Goal: Book appointment/travel/reservation

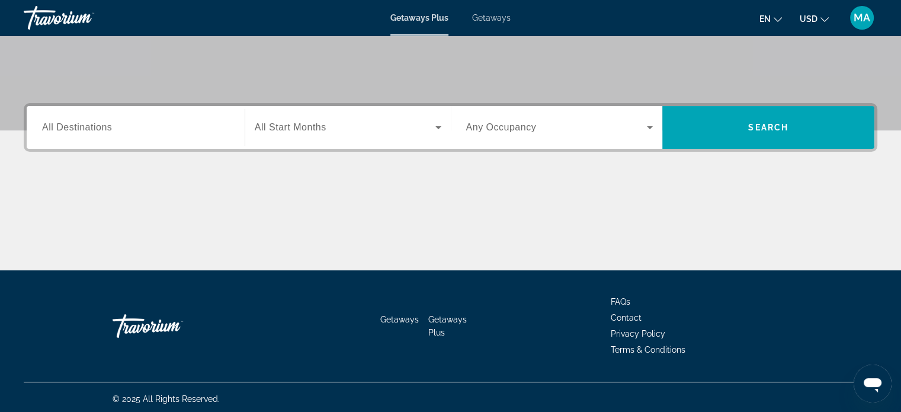
scroll to position [228, 0]
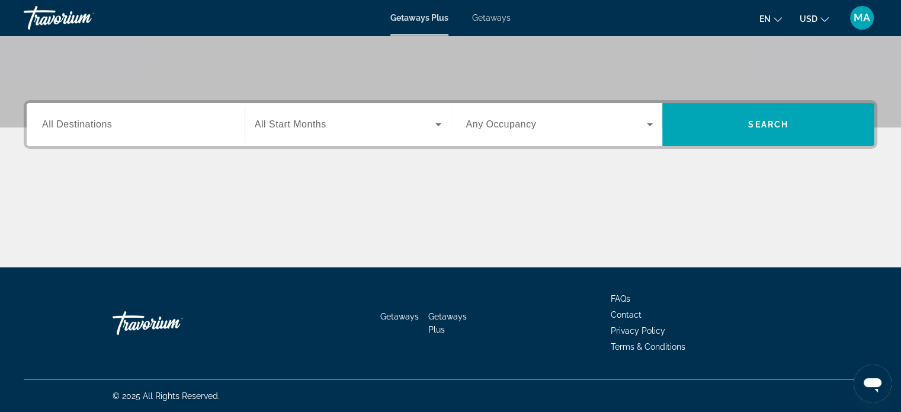
click at [173, 130] on input "Destination All Destinations" at bounding box center [135, 125] width 187 height 14
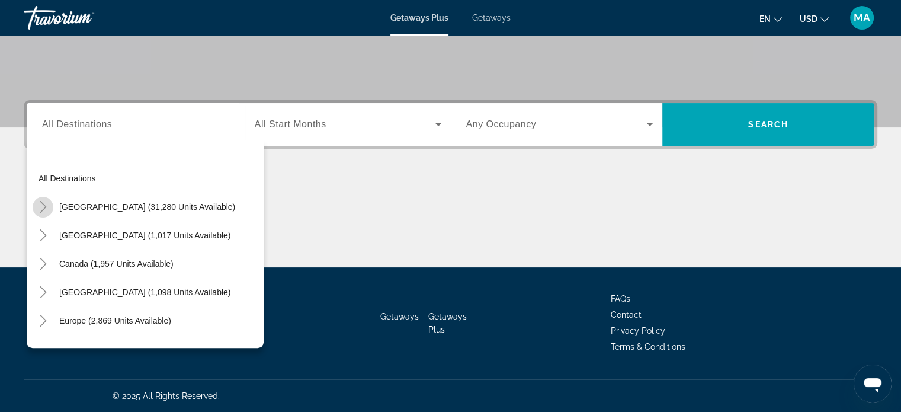
click at [41, 203] on icon "Toggle United States (31,280 units available)" at bounding box center [43, 207] width 7 height 12
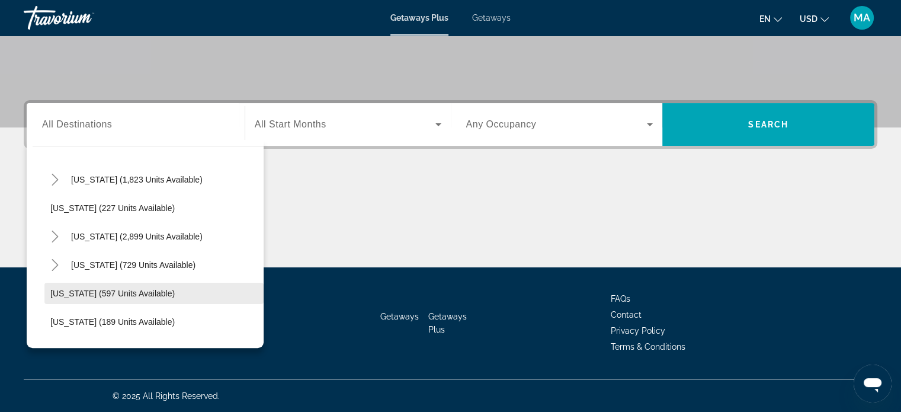
scroll to position [627, 0]
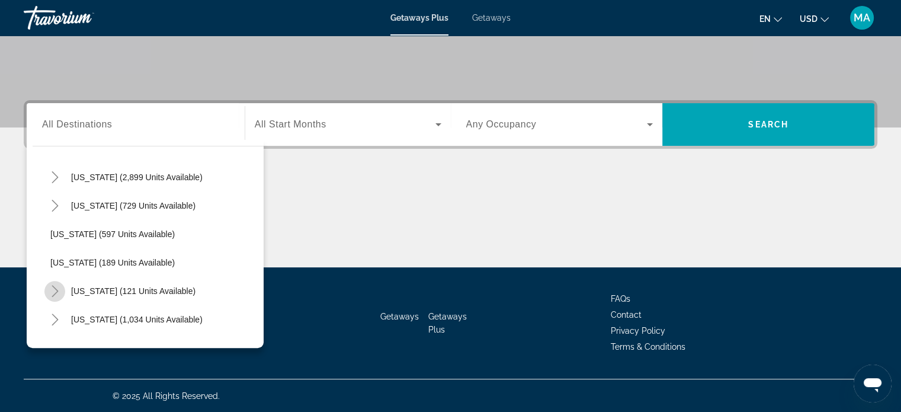
click at [56, 289] on icon "Toggle New York (121 units available)" at bounding box center [55, 291] width 7 height 12
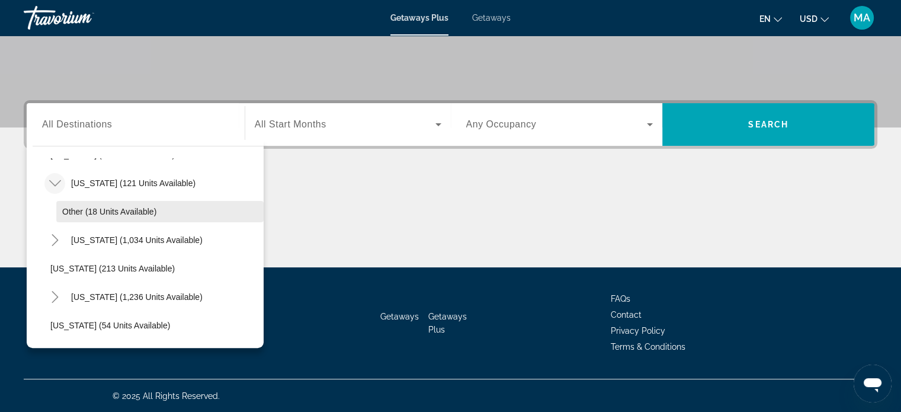
scroll to position [745, 0]
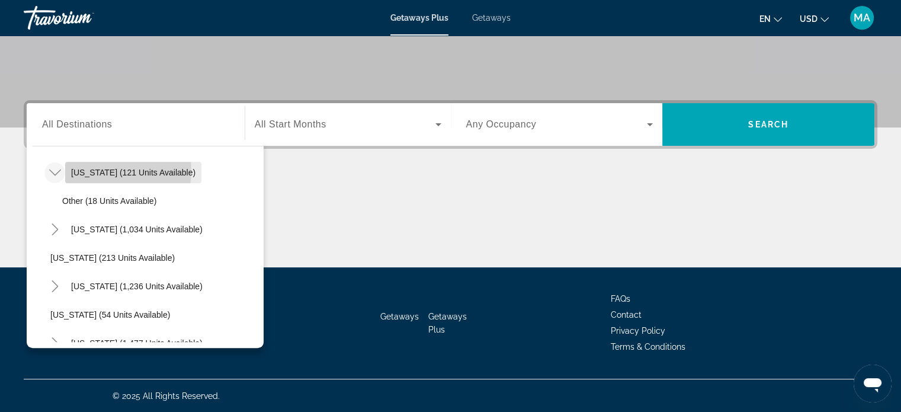
click at [114, 170] on span "[US_STATE] (121 units available)" at bounding box center [133, 172] width 124 height 9
type input "**********"
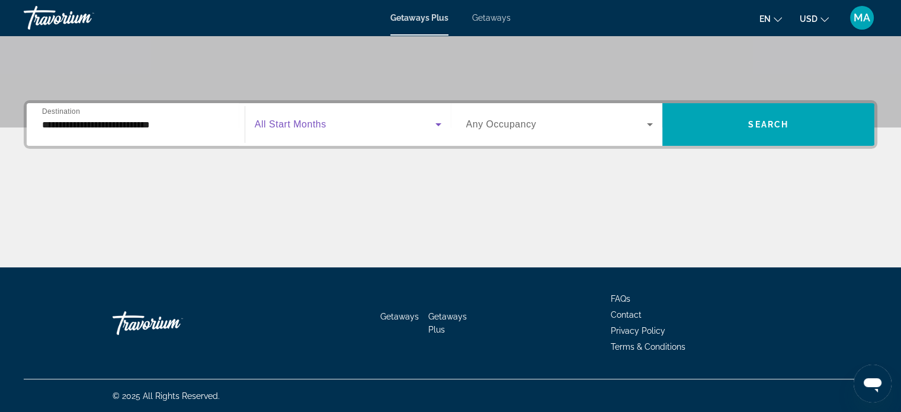
click at [399, 123] on span "Search widget" at bounding box center [345, 124] width 181 height 14
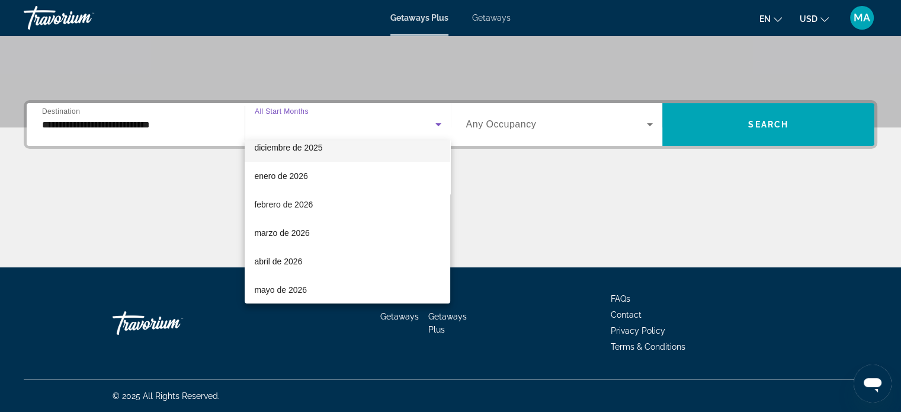
scroll to position [118, 0]
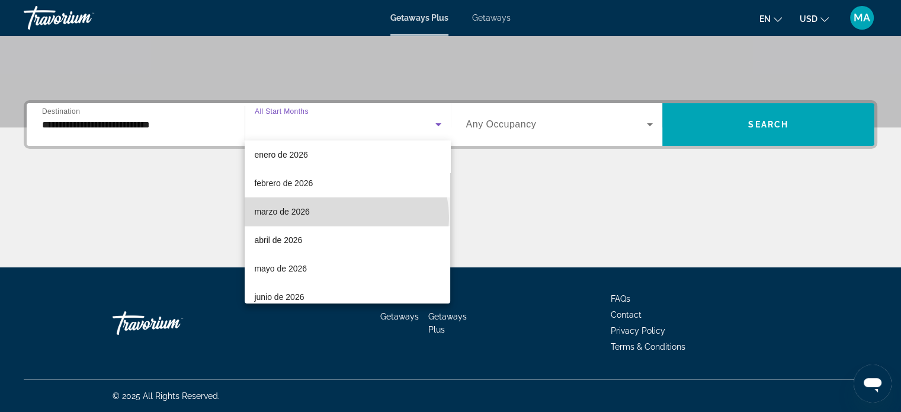
click at [346, 217] on mat-option "marzo de 2026" at bounding box center [348, 211] width 206 height 28
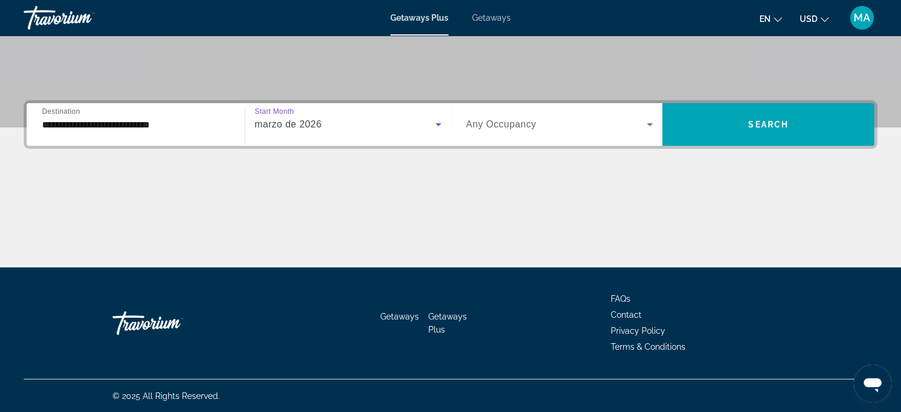
click at [630, 117] on span "Search widget" at bounding box center [556, 124] width 181 height 14
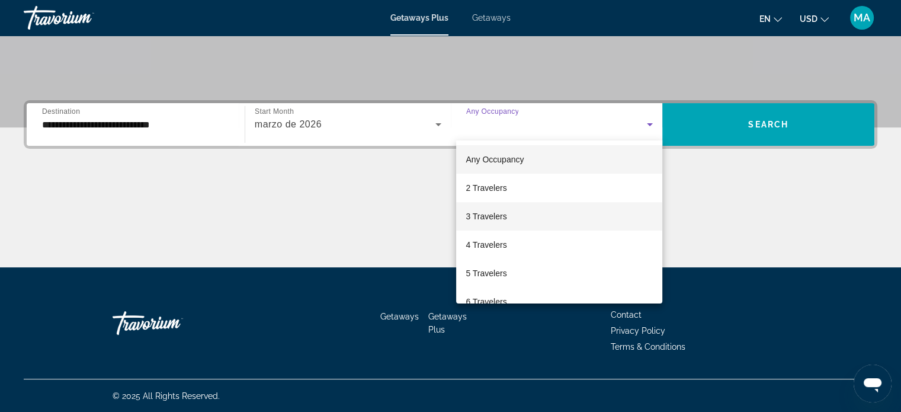
click at [534, 217] on mat-option "3 Travelers" at bounding box center [559, 216] width 206 height 28
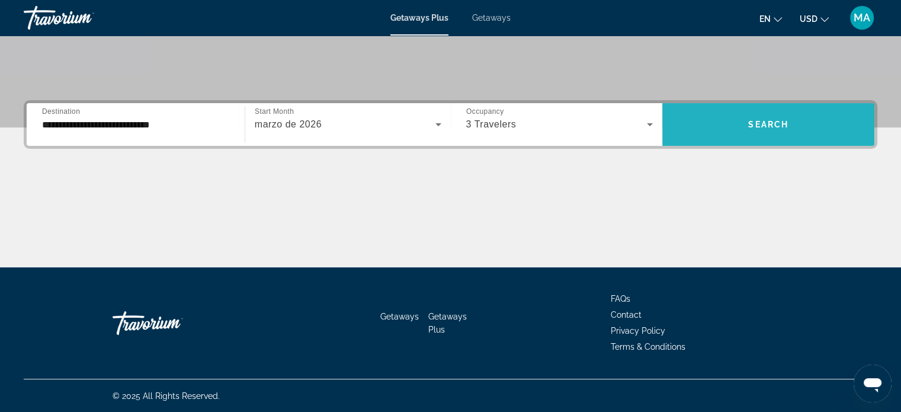
click at [788, 125] on span "Search" at bounding box center [768, 124] width 40 height 9
